Goal: Task Accomplishment & Management: Manage account settings

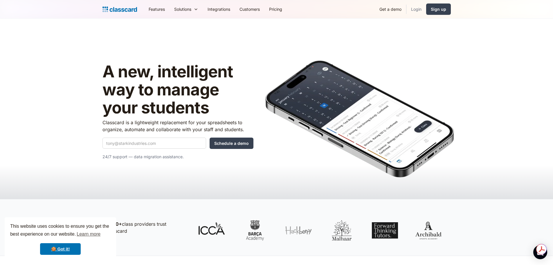
click at [418, 11] on link "Login" at bounding box center [416, 9] width 20 height 13
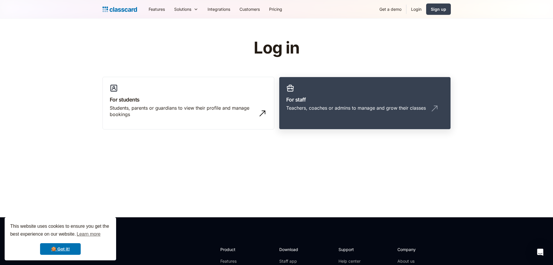
click at [300, 112] on div "Teachers, coaches or admins to manage and grow their classes" at bounding box center [364, 110] width 157 height 11
